Goal: Check status: Check status

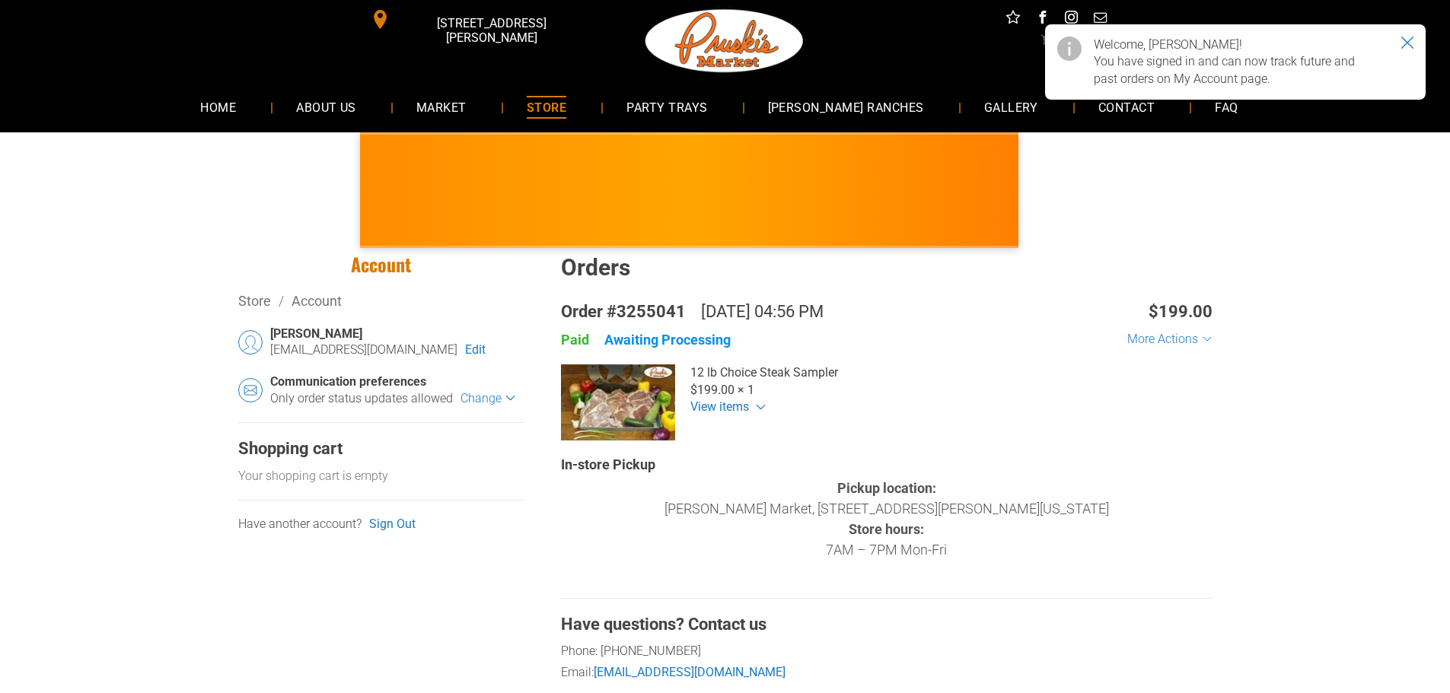
click at [1408, 42] on icon "Close notice" at bounding box center [1407, 42] width 11 height 11
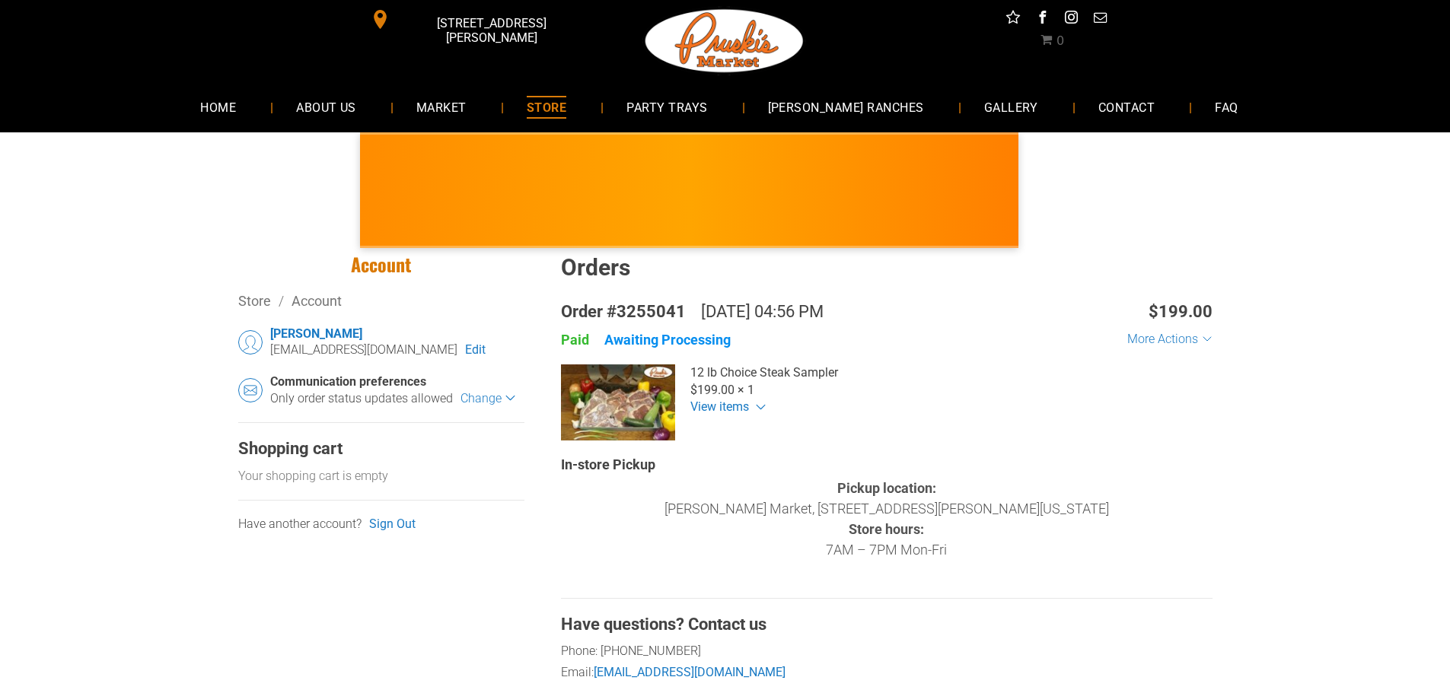
click at [465, 346] on link "Edit" at bounding box center [475, 350] width 21 height 17
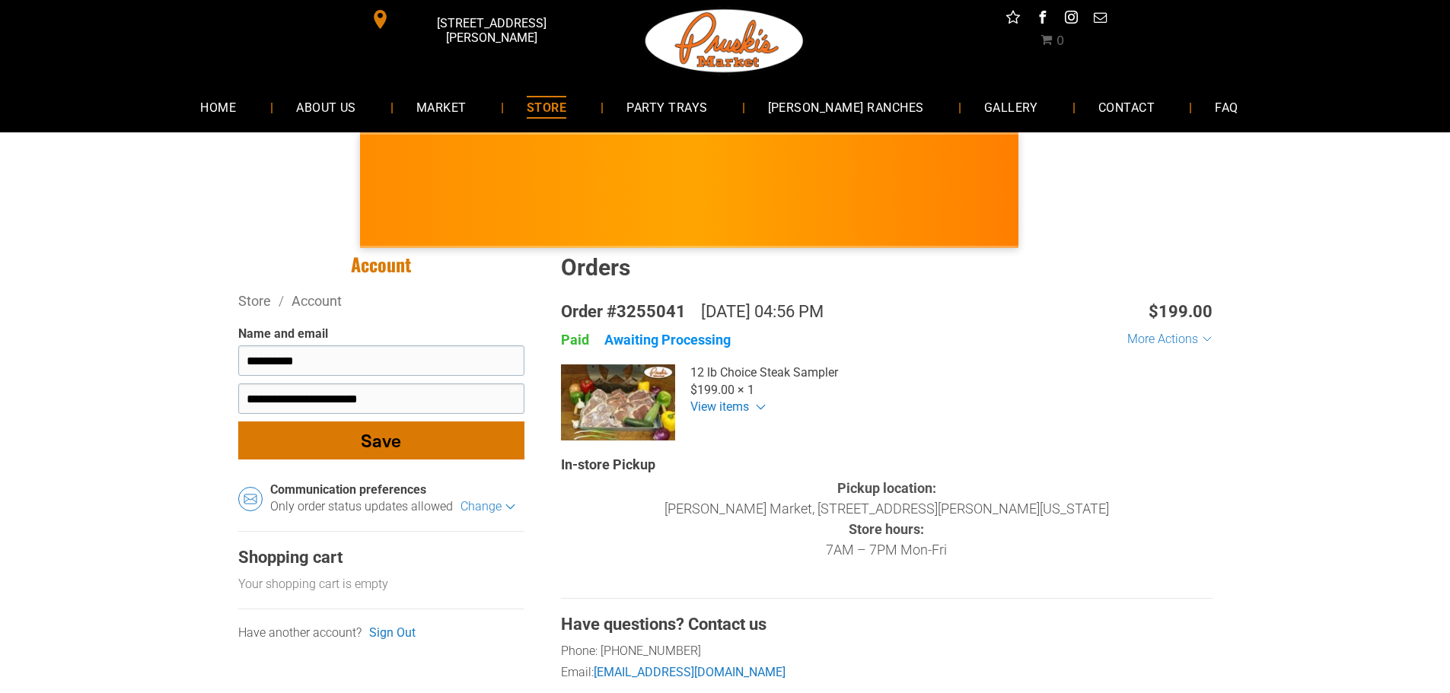
click at [369, 450] on div "button" at bounding box center [381, 440] width 285 height 37
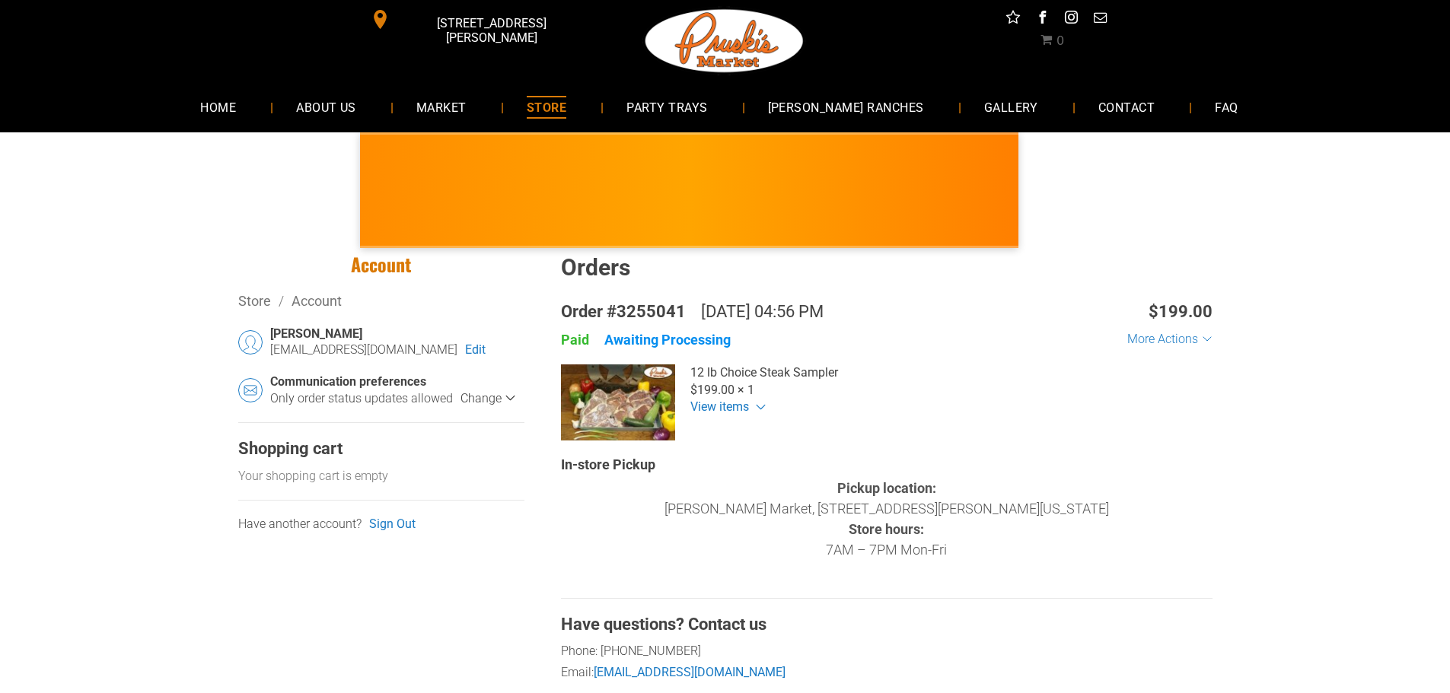
click at [485, 393] on select "**********" at bounding box center [487, 398] width 55 height 14
select select "******"
click at [460, 391] on select "**********" at bounding box center [487, 398] width 55 height 14
click at [709, 342] on div "Awaiting Processing" at bounding box center [667, 340] width 126 height 18
click at [1179, 347] on div "More Actions" at bounding box center [1169, 339] width 84 height 17
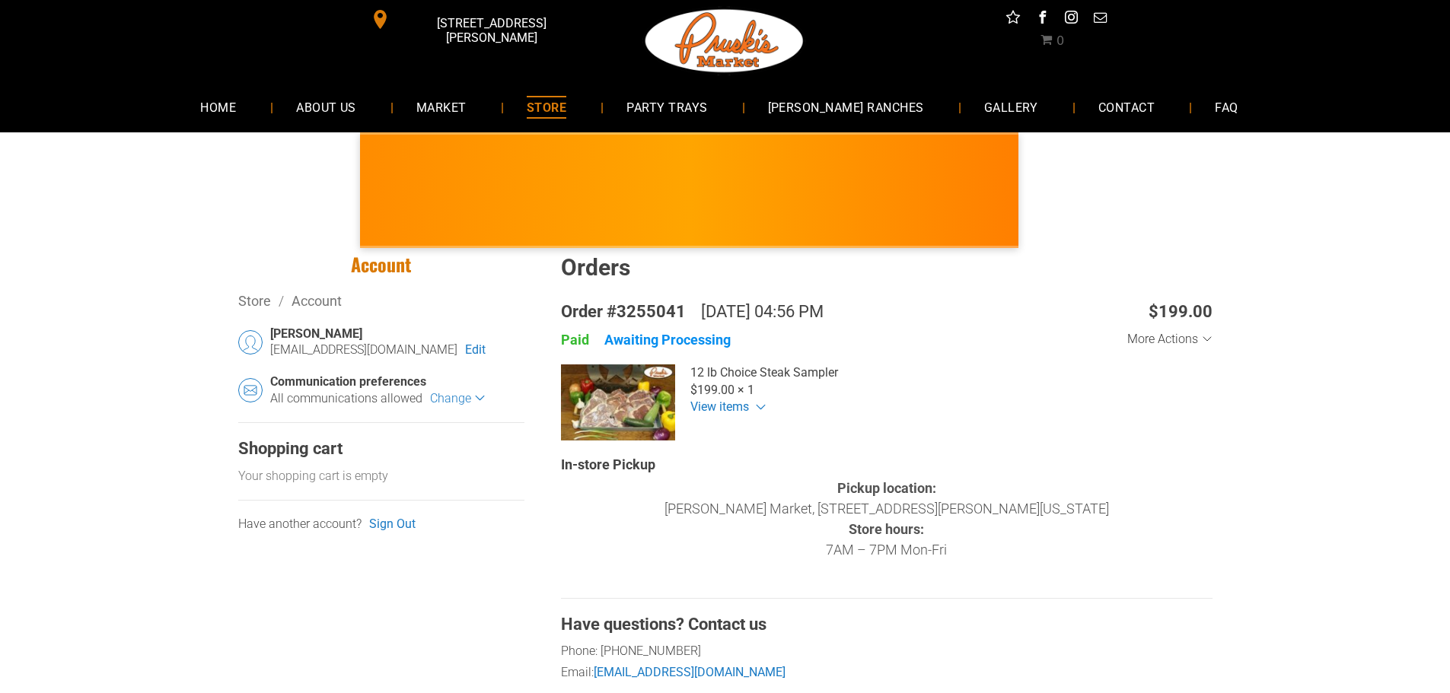
click at [1188, 339] on div "More Actions" at bounding box center [1164, 339] width 75 height 14
click at [727, 409] on div "12 lb Choice Steak Sampler 12 lb Choice Steak Sampler × 1 $199.00 12 lb Choice …" at bounding box center [751, 403] width 380 height 76
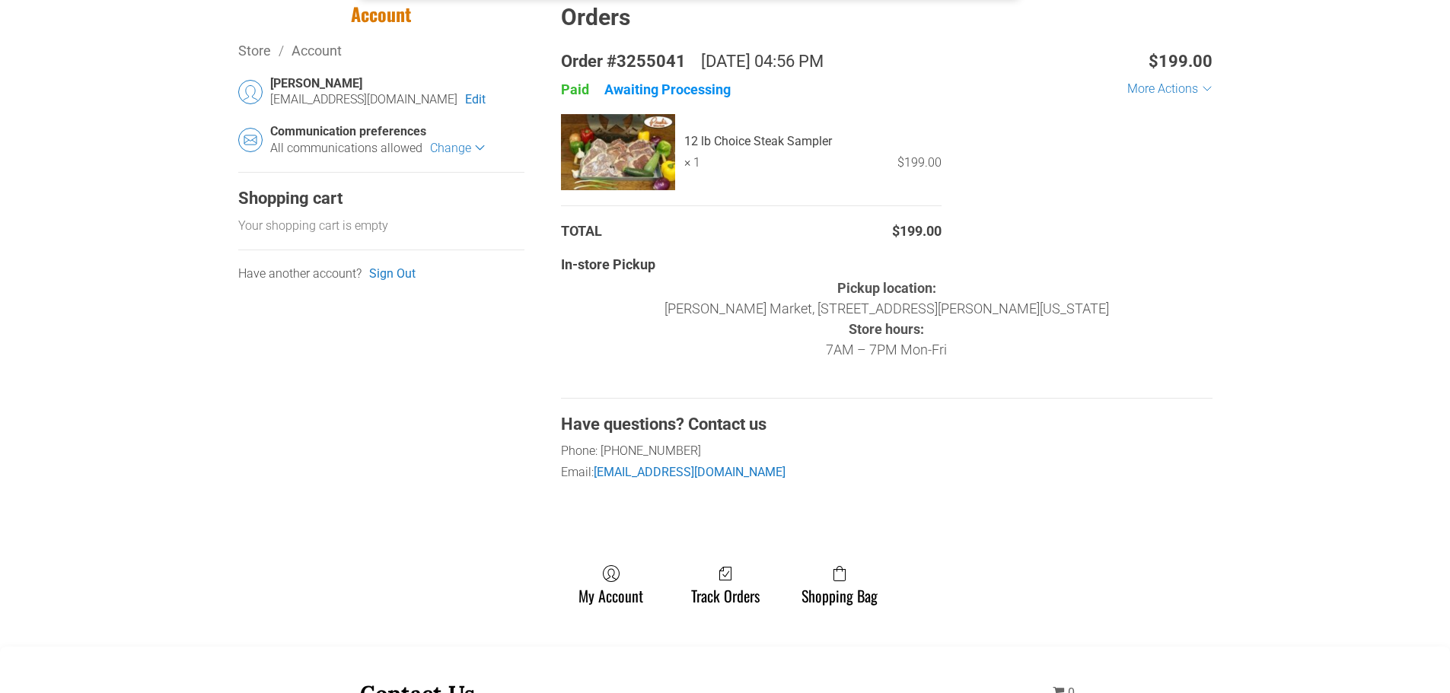
scroll to position [380, 0]
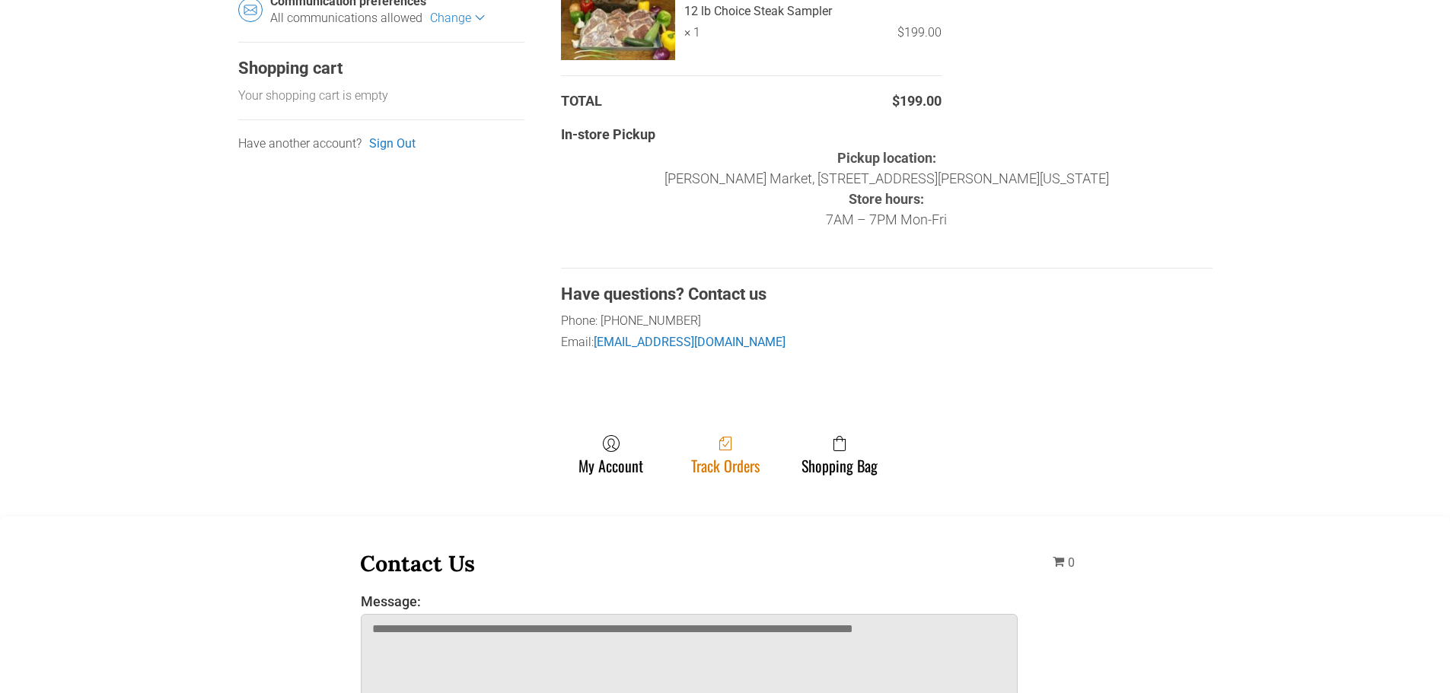
click at [745, 437] on span at bounding box center [725, 444] width 68 height 18
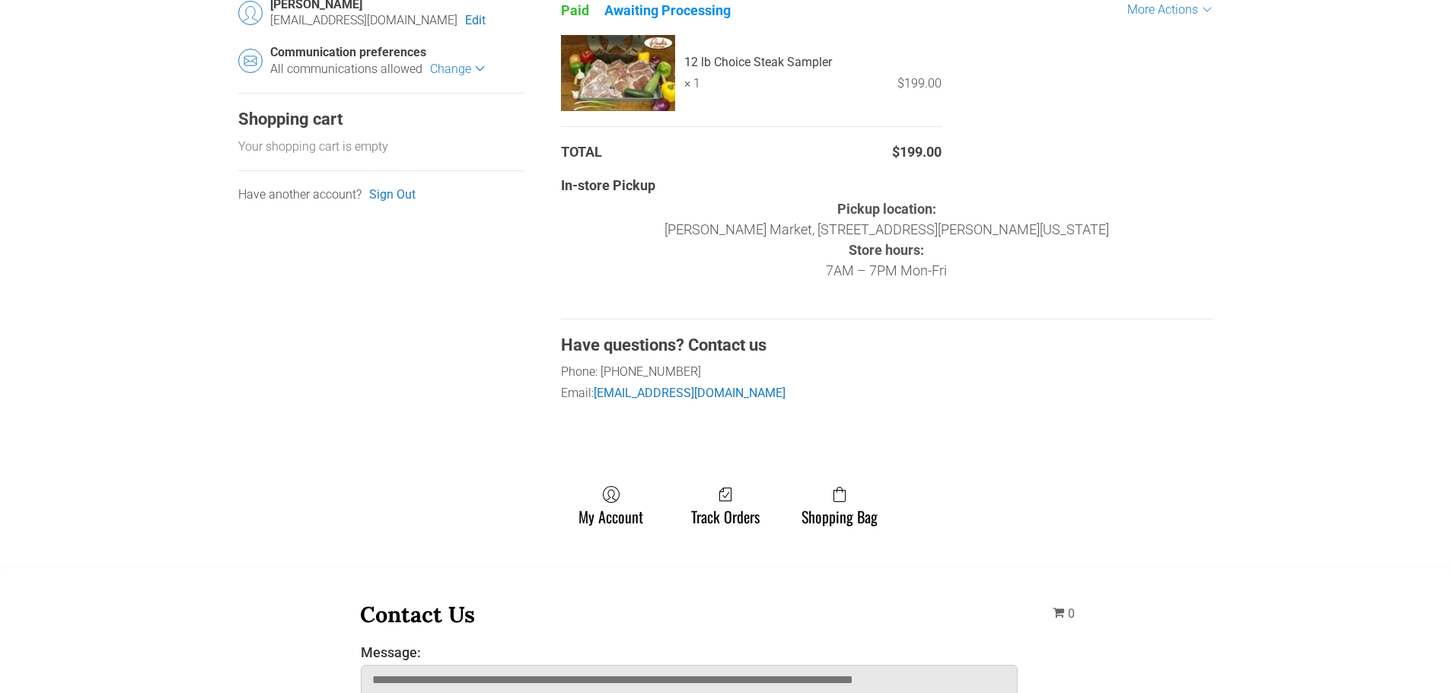
scroll to position [457, 0]
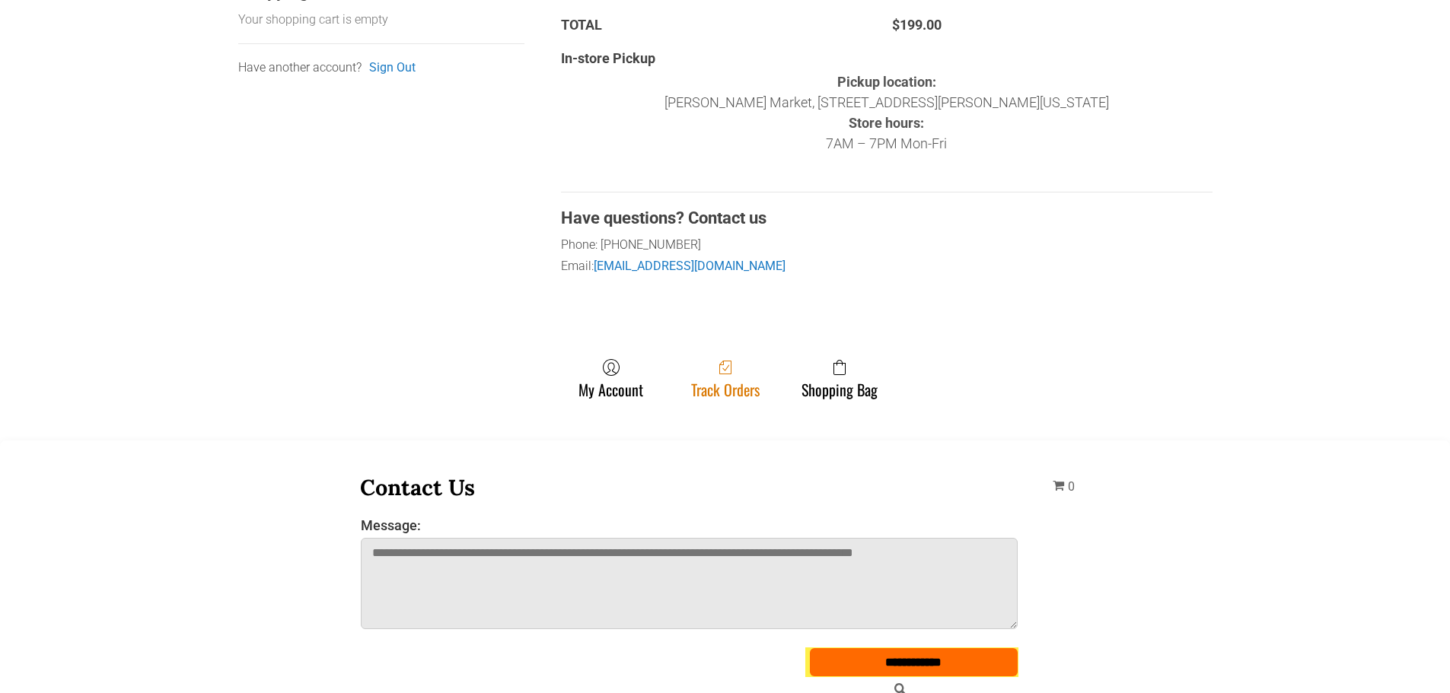
click at [718, 380] on link "Track Orders" at bounding box center [725, 378] width 84 height 40
click at [742, 371] on span at bounding box center [725, 367] width 68 height 18
click at [741, 371] on span at bounding box center [725, 367] width 68 height 18
click at [626, 391] on link "My Account" at bounding box center [611, 378] width 80 height 40
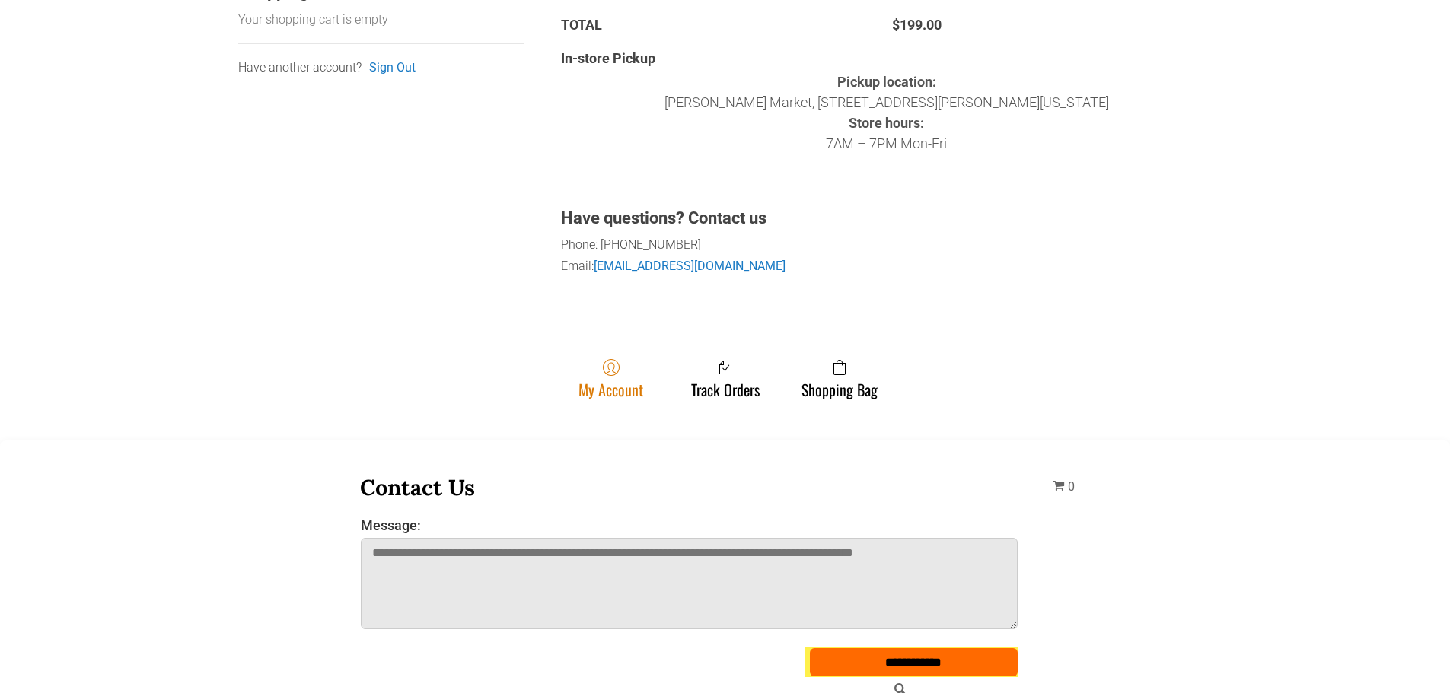
click at [620, 393] on link "My Account" at bounding box center [611, 378] width 80 height 40
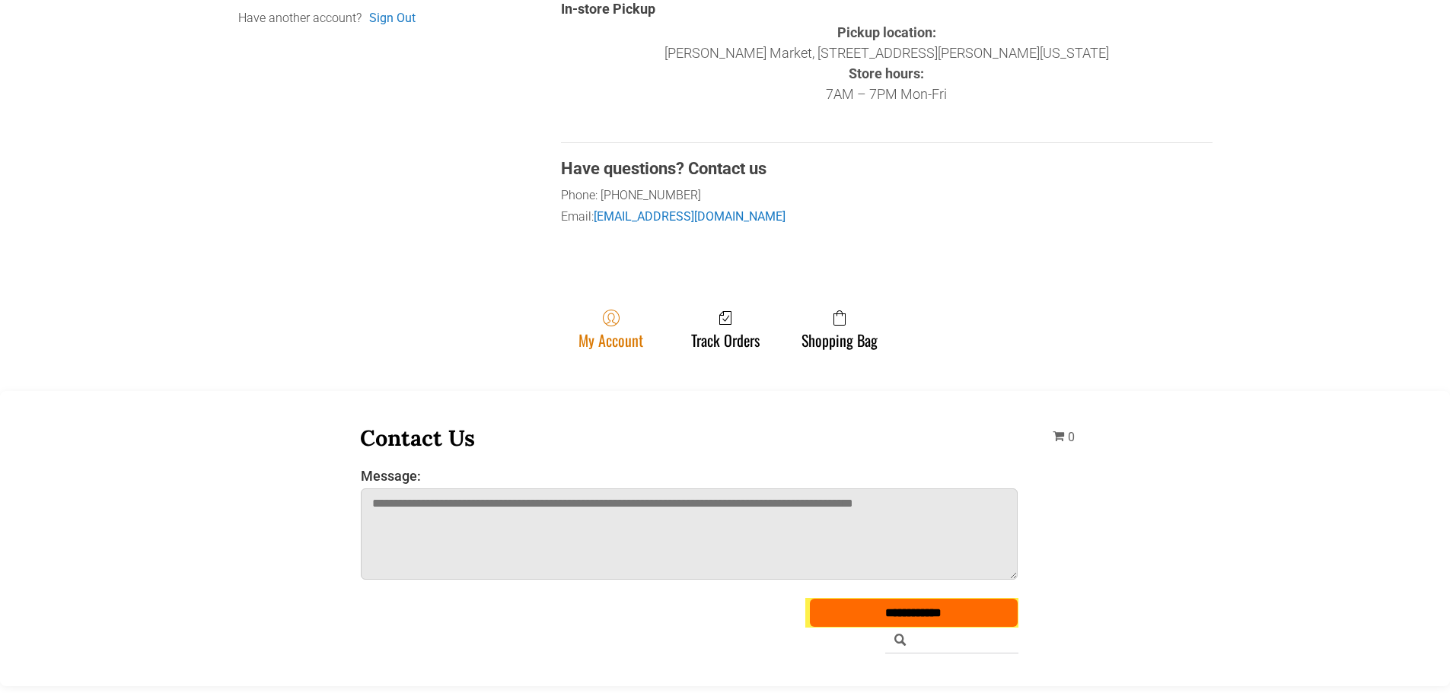
scroll to position [533, 0]
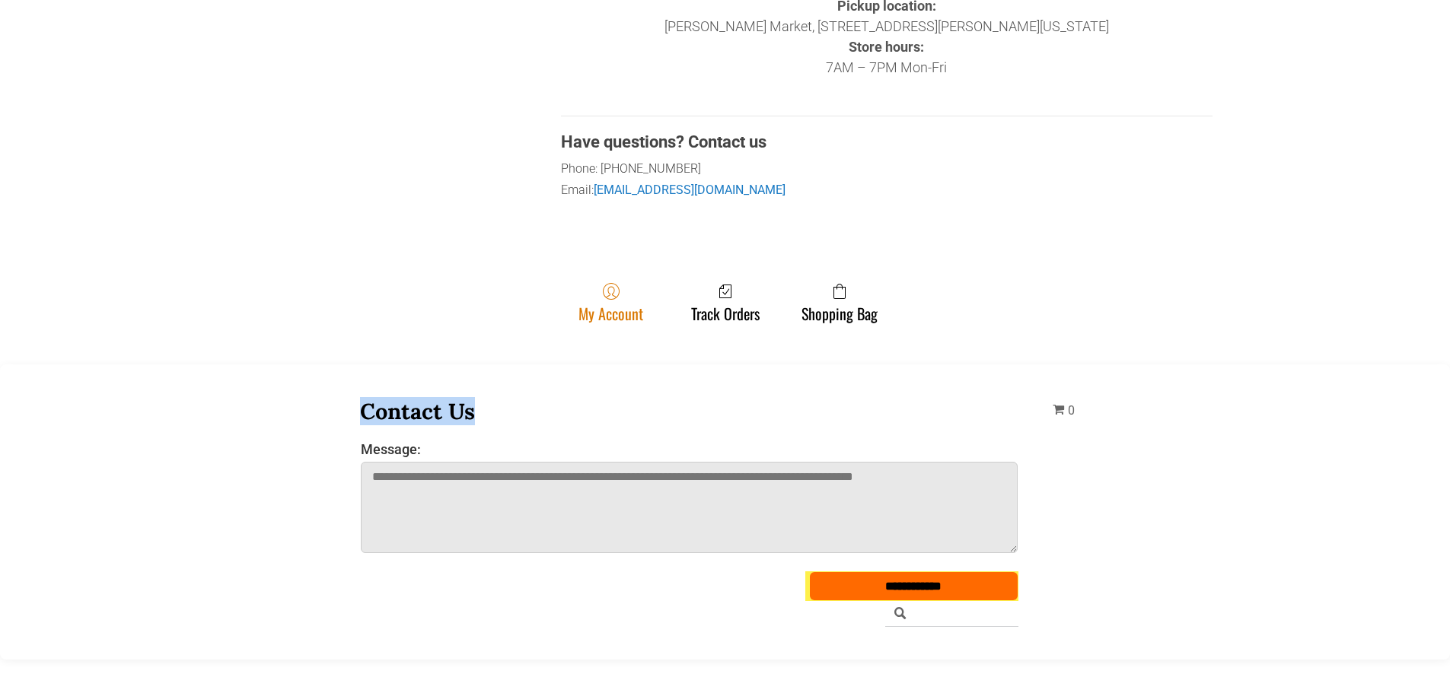
click at [620, 393] on div "**********" at bounding box center [725, 512] width 1450 height 295
click at [615, 303] on link "My Account" at bounding box center [611, 302] width 80 height 40
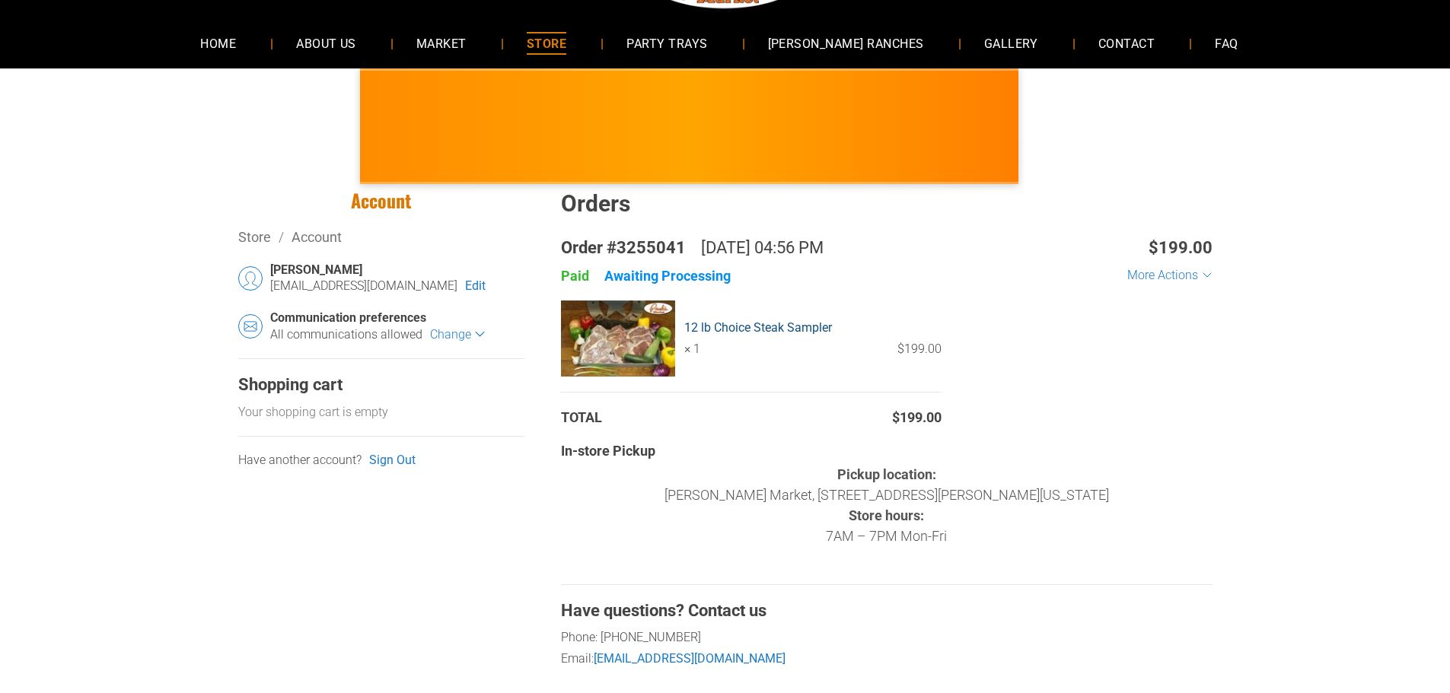
scroll to position [0, 0]
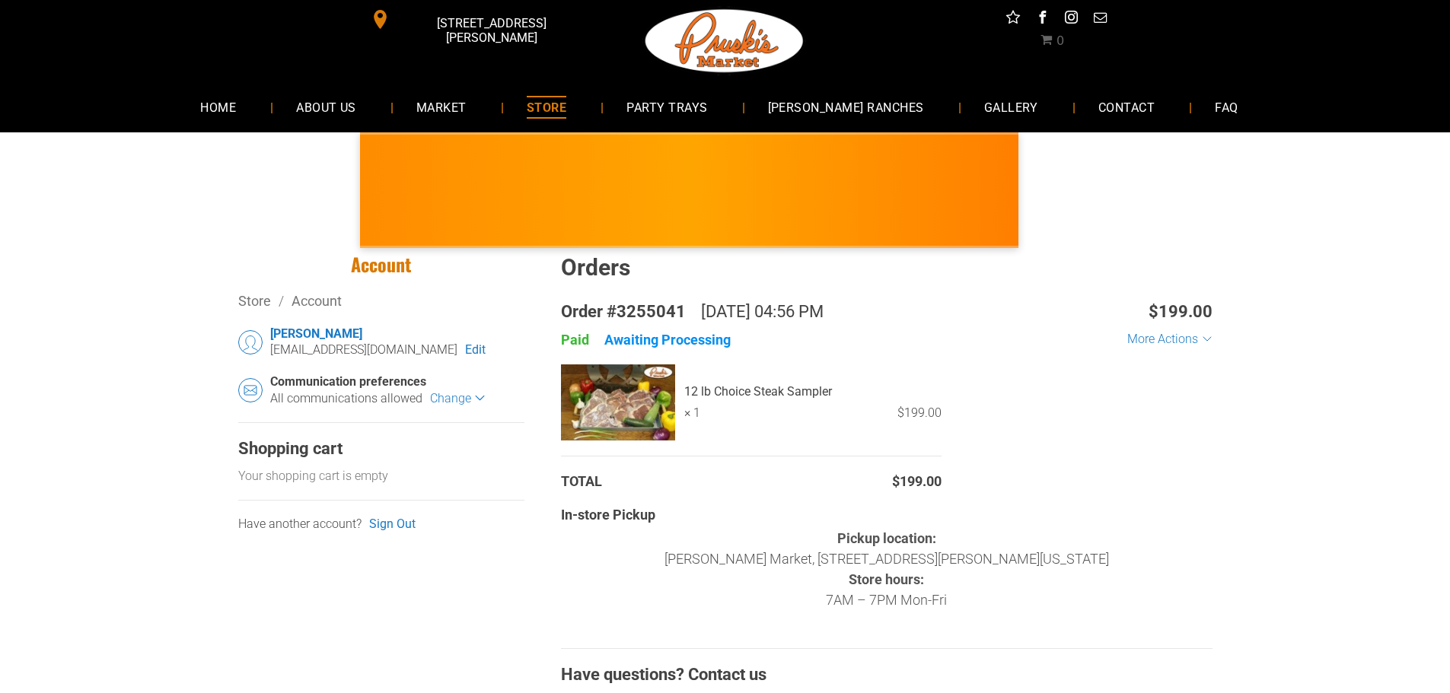
click at [300, 339] on div "Mark Davis" at bounding box center [397, 334] width 254 height 16
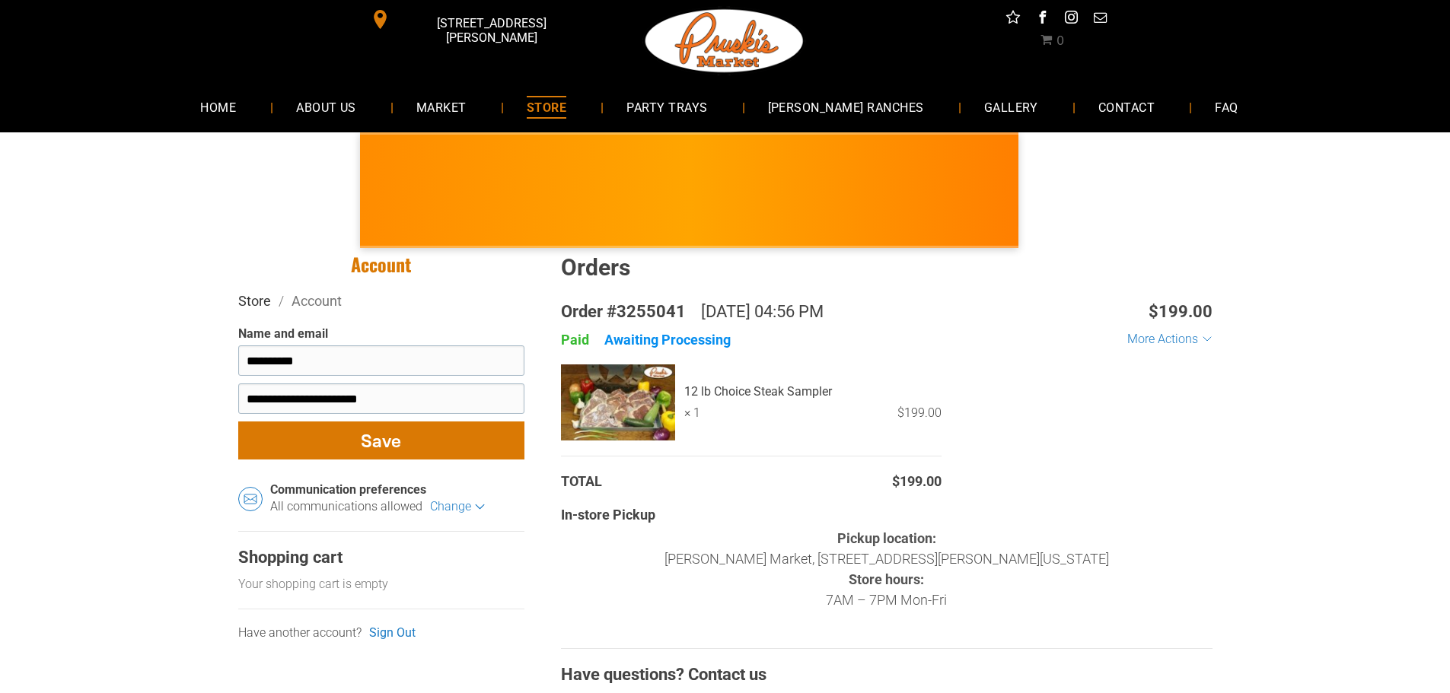
click at [259, 308] on link "Store" at bounding box center [254, 301] width 33 height 16
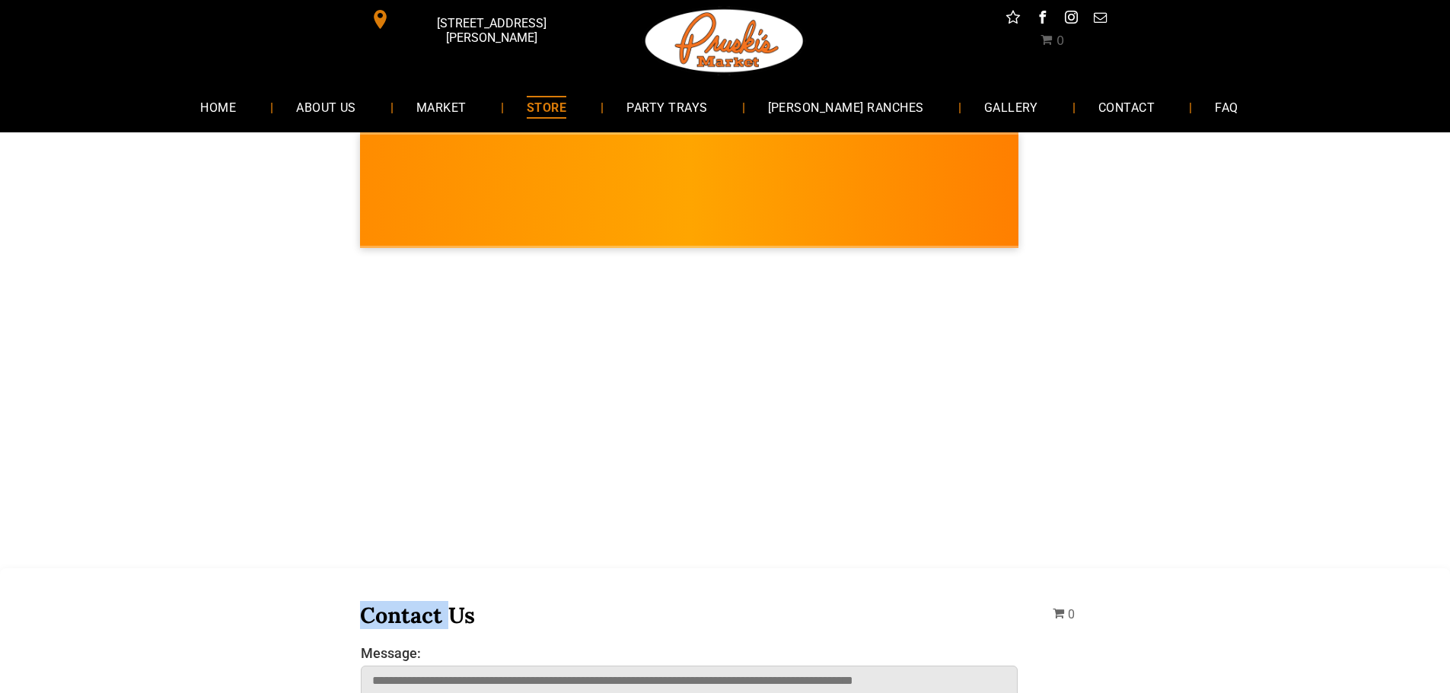
click at [259, 307] on div at bounding box center [725, 405] width 1358 height 304
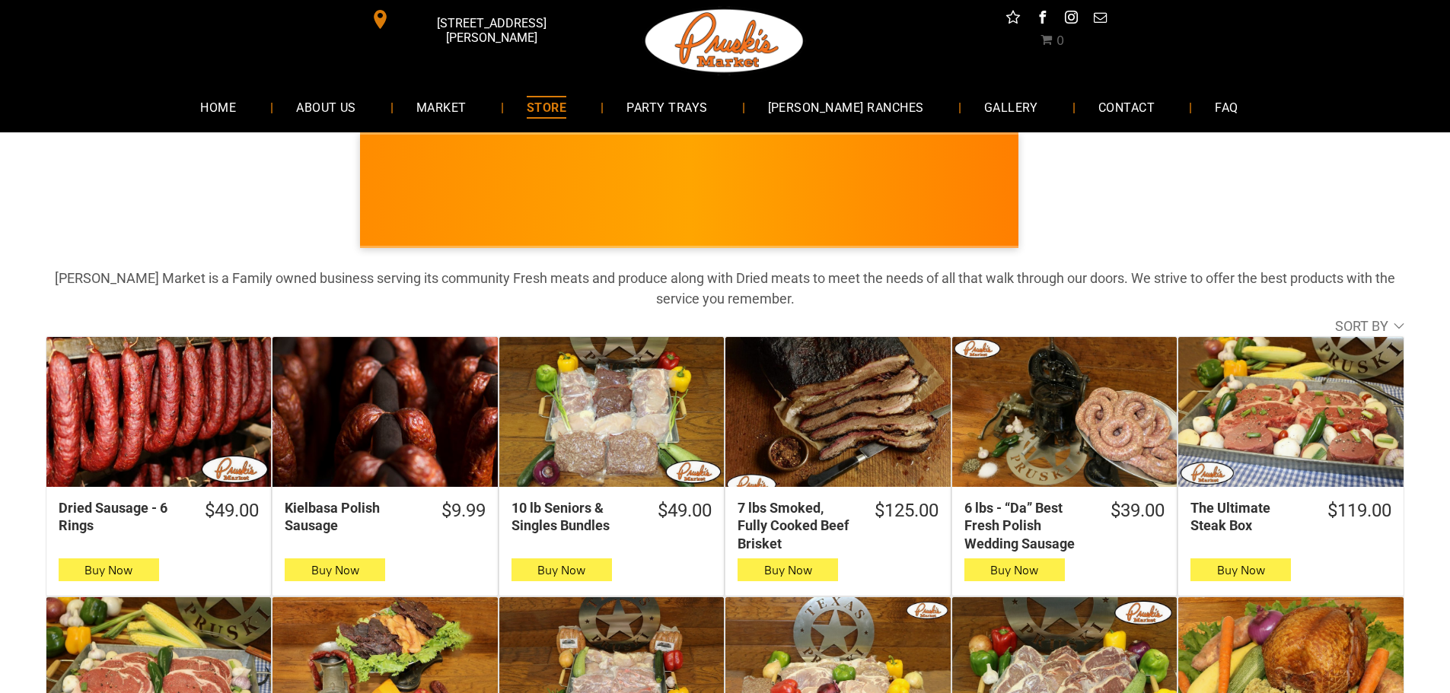
click at [566, 105] on span "STORE" at bounding box center [547, 107] width 40 height 22
click at [236, 111] on span "HOME" at bounding box center [218, 107] width 36 height 22
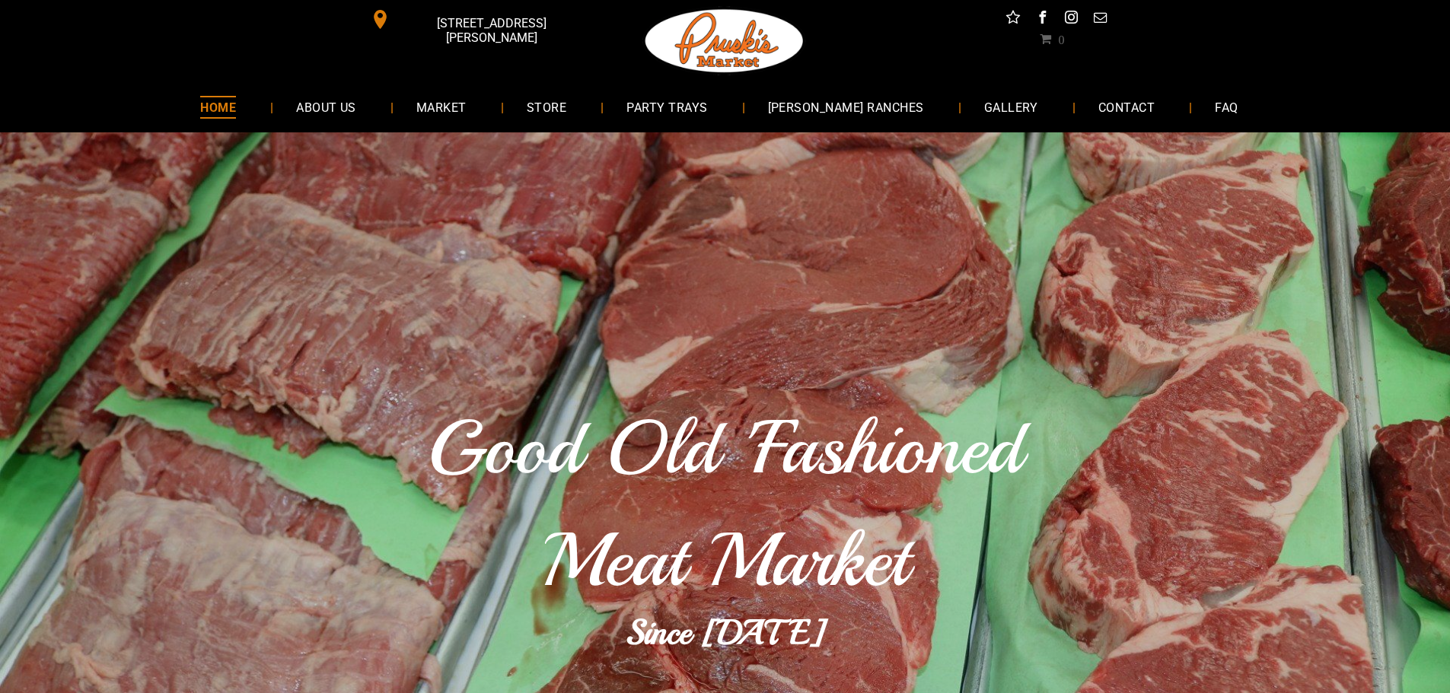
drag, startPoint x: 739, startPoint y: 74, endPoint x: 735, endPoint y: 54, distance: 20.1
click at [739, 72] on img at bounding box center [724, 41] width 164 height 82
click at [735, 54] on img at bounding box center [724, 41] width 164 height 82
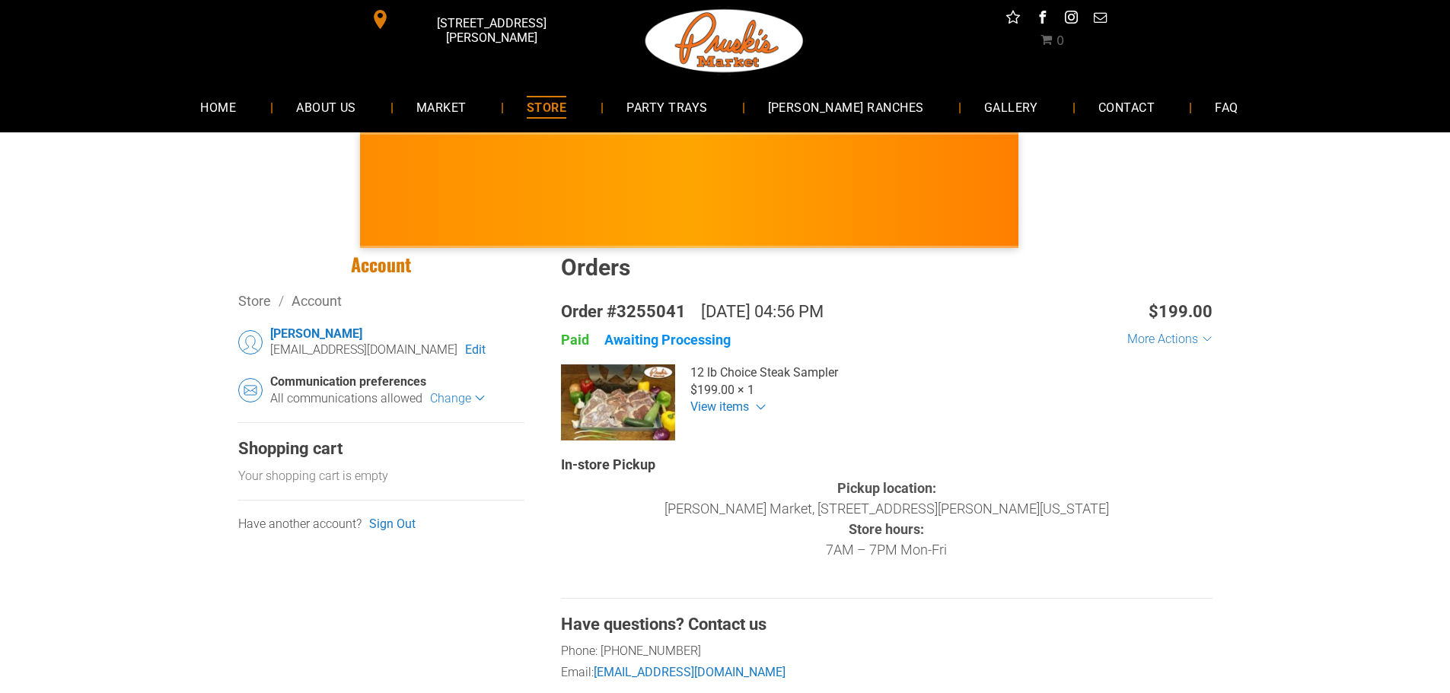
drag, startPoint x: 266, startPoint y: 342, endPoint x: 253, endPoint y: 342, distance: 13.0
drag, startPoint x: 253, startPoint y: 342, endPoint x: 422, endPoint y: 464, distance: 207.6
click at [422, 464] on div "Shopping cart Your shopping cart is empty" at bounding box center [381, 461] width 286 height 46
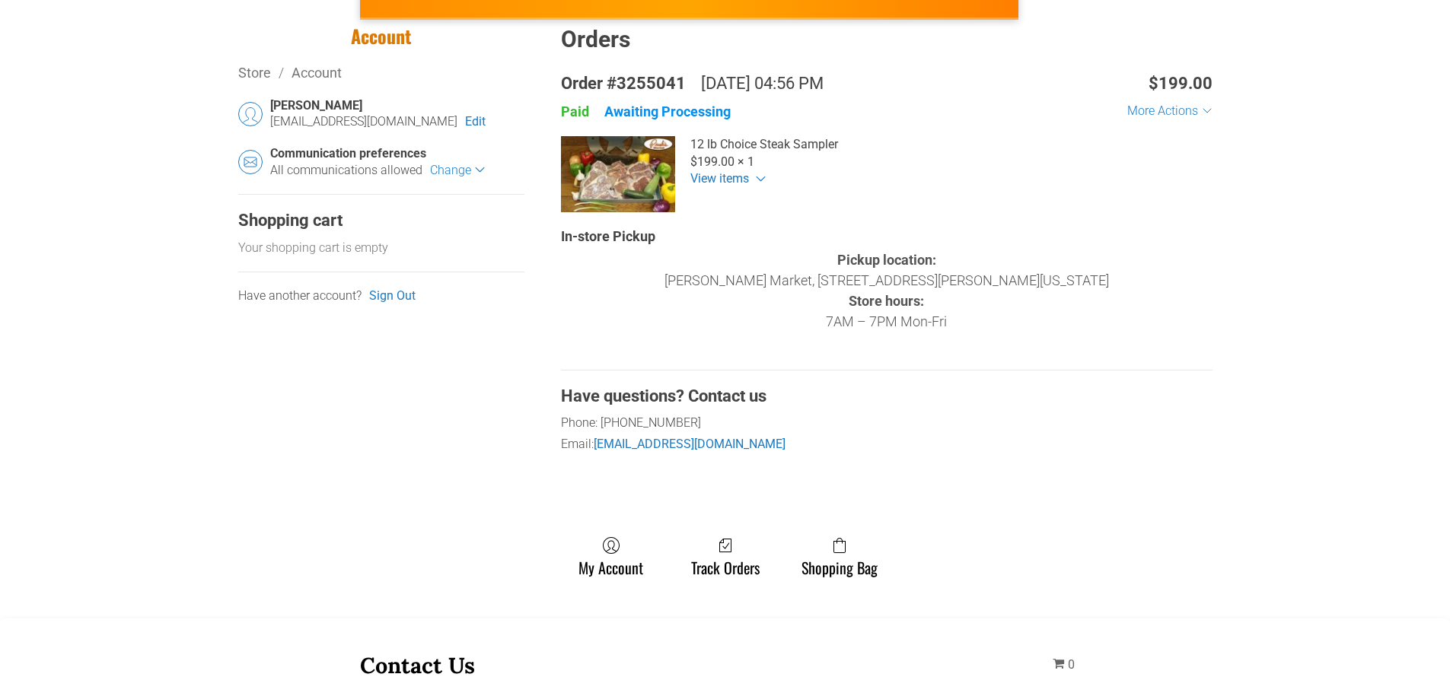
scroll to position [304, 0]
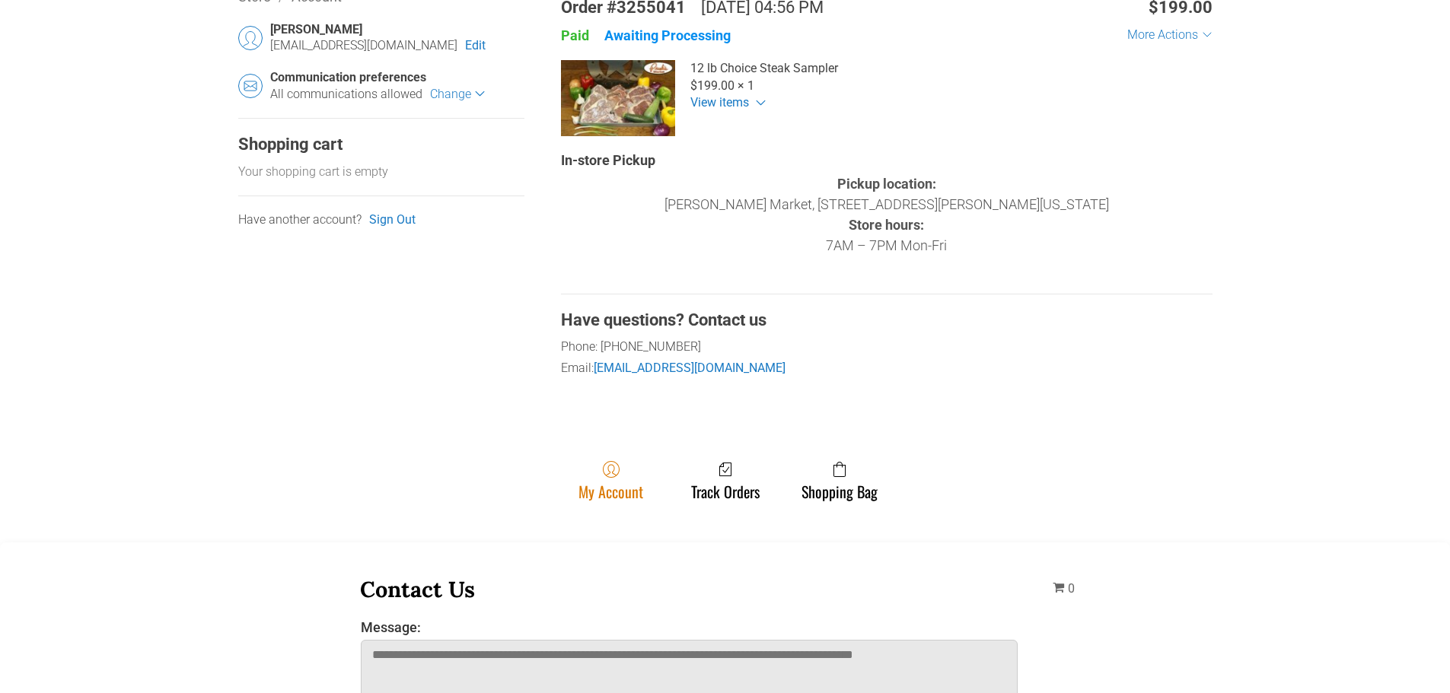
drag, startPoint x: 667, startPoint y: 492, endPoint x: 619, endPoint y: 493, distance: 48.7
click at [664, 492] on ul "My Account Track Orders Shopping Bag" at bounding box center [725, 488] width 974 height 56
click at [619, 493] on link "My Account" at bounding box center [611, 480] width 80 height 40
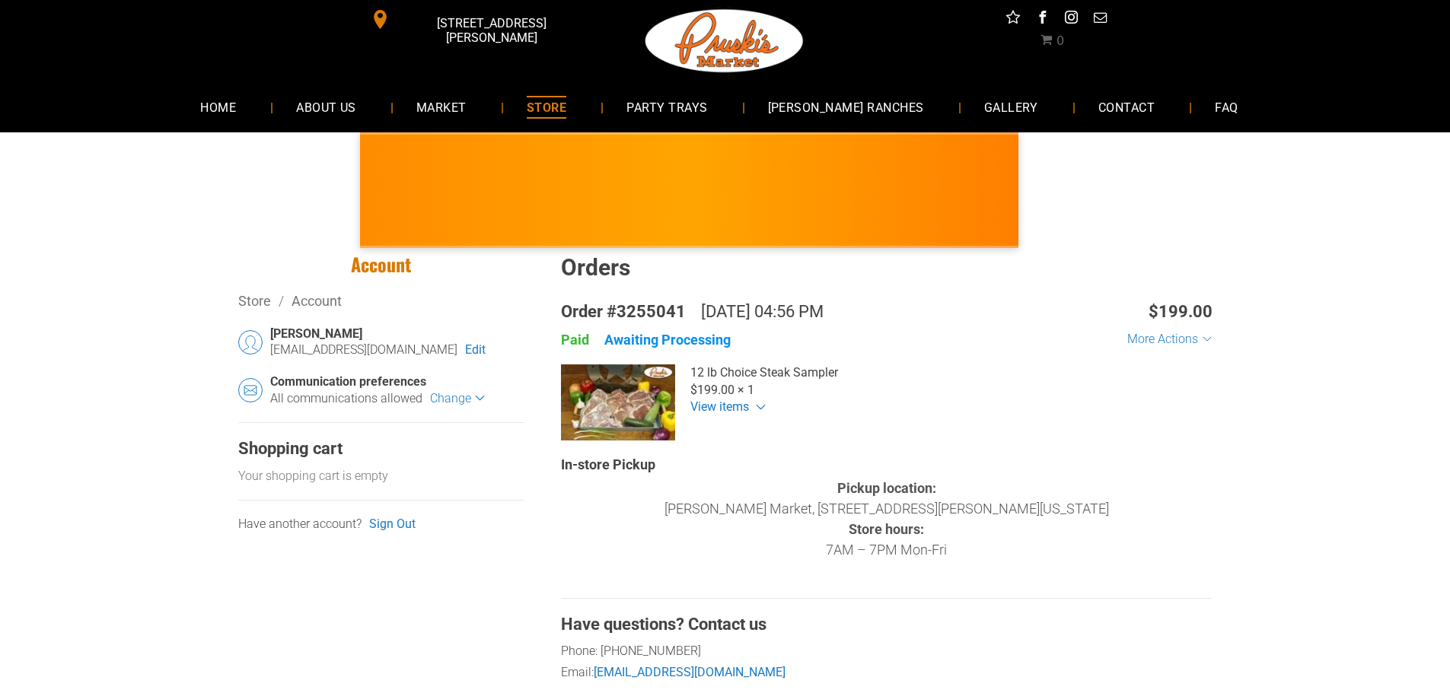
click at [611, 334] on div "Awaiting Processing" at bounding box center [667, 340] width 126 height 18
drag, startPoint x: 566, startPoint y: 348, endPoint x: 575, endPoint y: 341, distance: 11.4
click at [566, 347] on div "Paid" at bounding box center [575, 340] width 28 height 18
click at [575, 341] on div "Paid" at bounding box center [575, 340] width 28 height 18
click at [639, 421] on div "12 lb Choice Steak Sampler 12 lb Choice Steak Sampler × 1 $199.00 12 lb Choice …" at bounding box center [751, 403] width 380 height 76
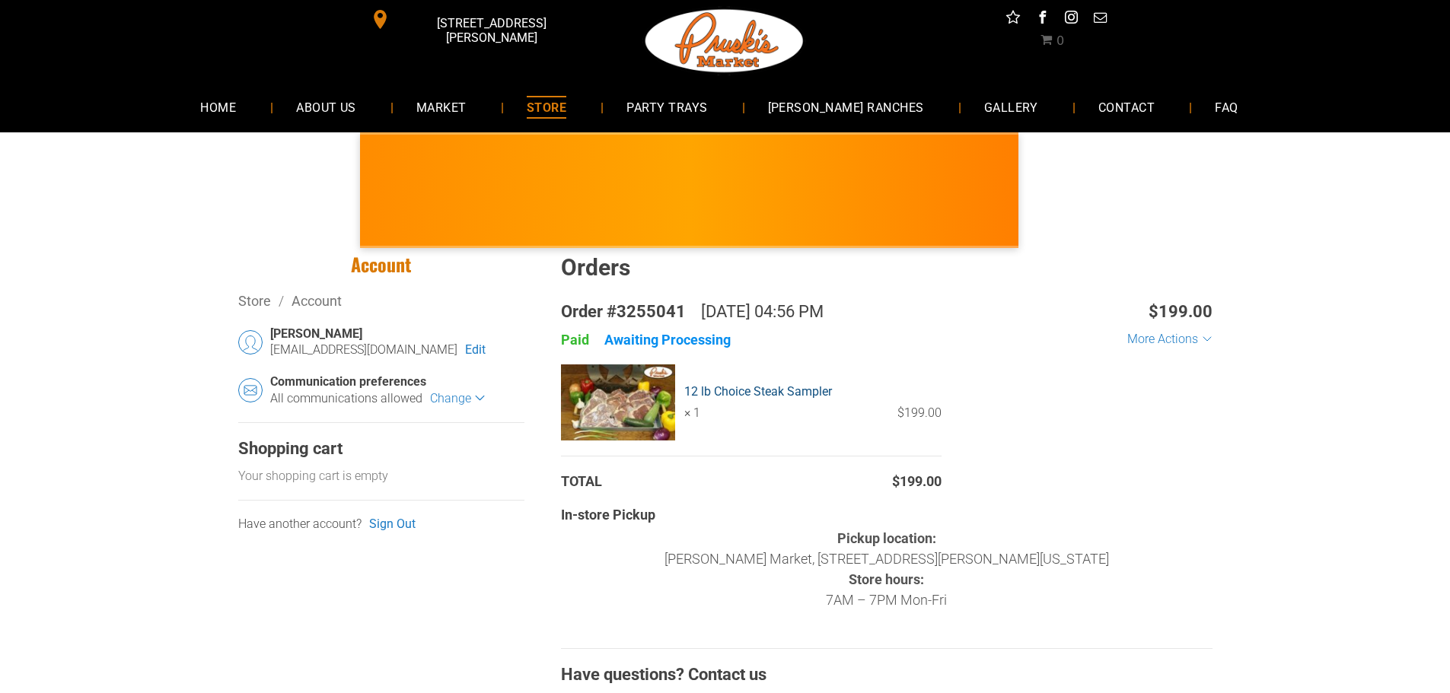
click at [705, 391] on link "12 lb Choice Steak Sampler" at bounding box center [812, 392] width 257 height 17
